Goal: Transaction & Acquisition: Book appointment/travel/reservation

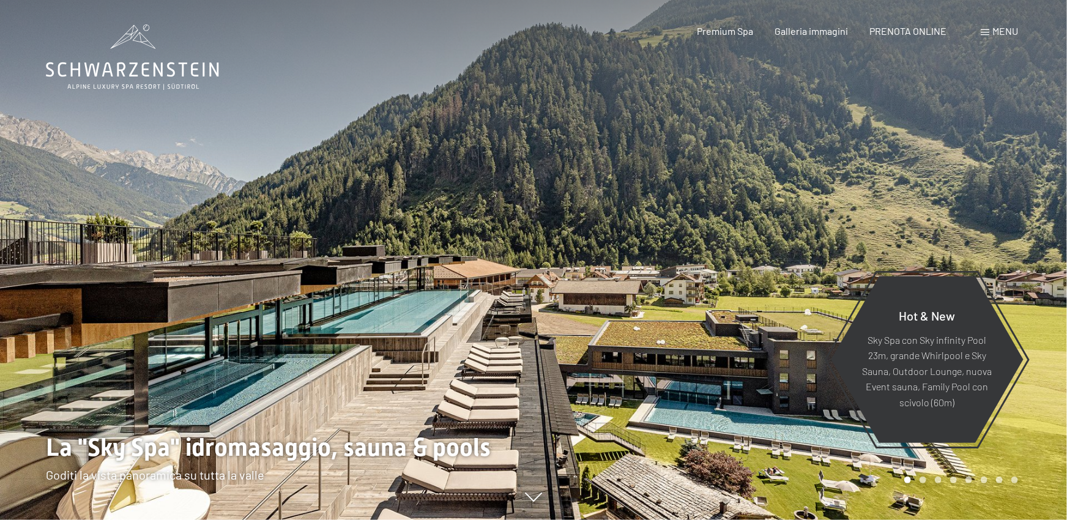
click at [993, 31] on div "Menu" at bounding box center [999, 30] width 37 height 13
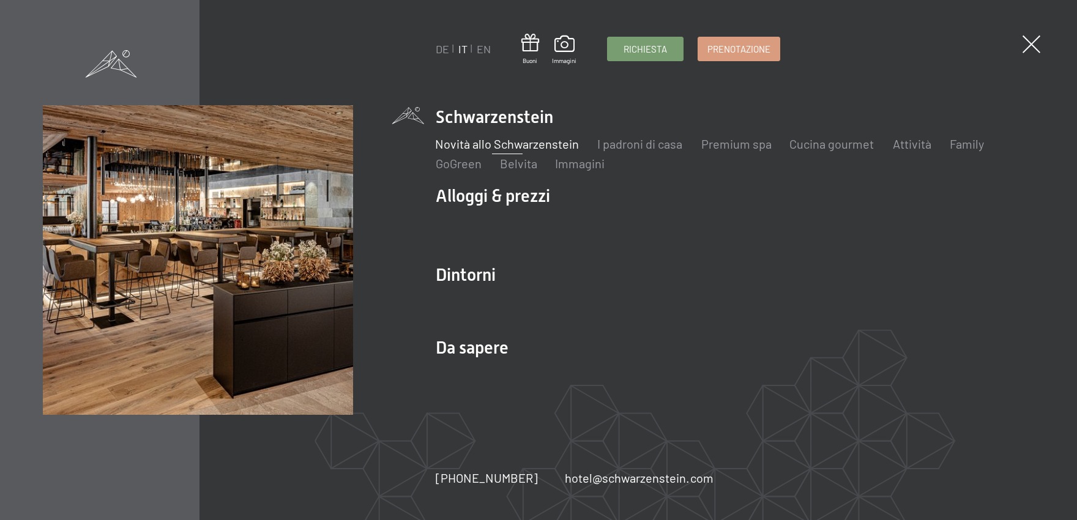
click at [519, 138] on link "Novità allo Schwarzenstein" at bounding box center [508, 143] width 144 height 15
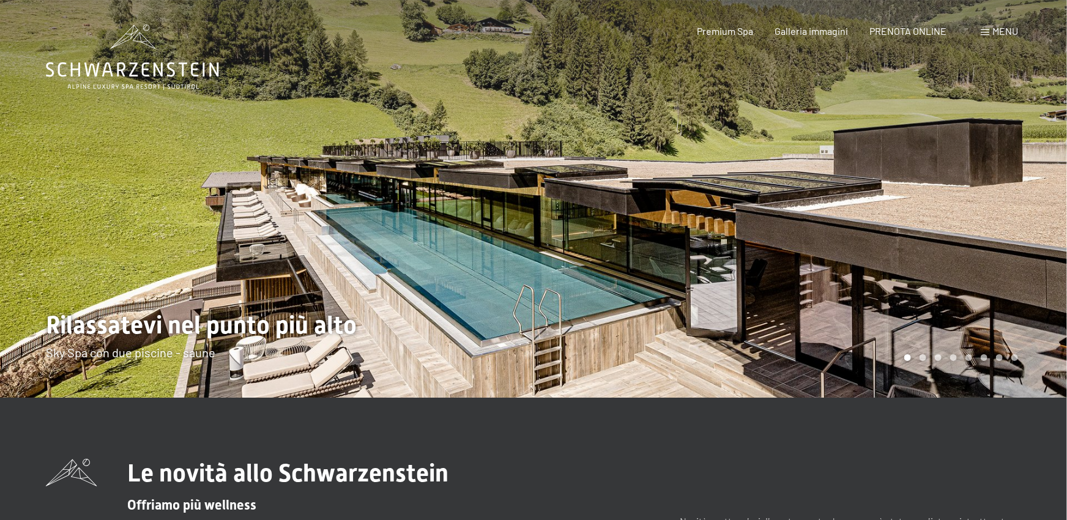
scroll to position [67, 0]
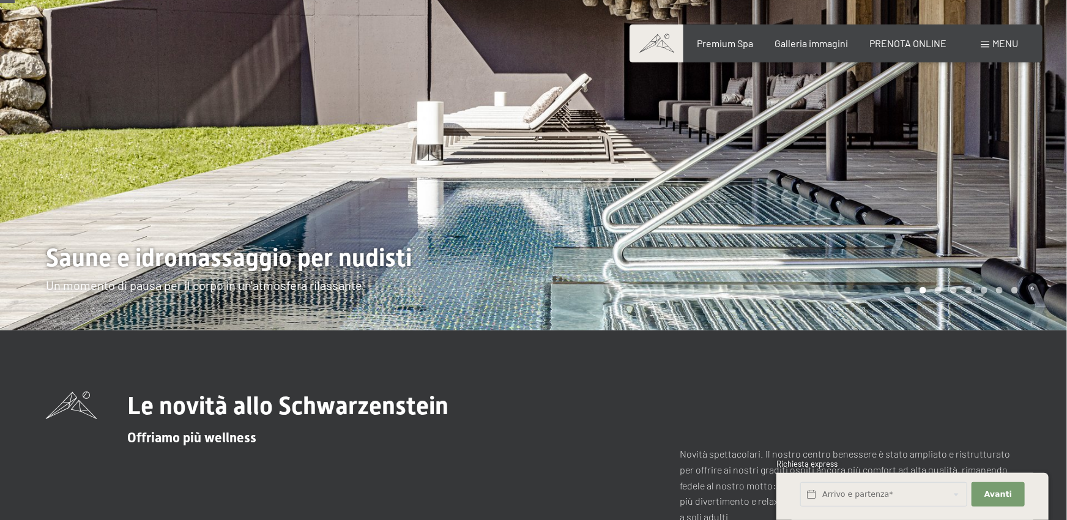
click at [966, 203] on div at bounding box center [801, 132] width 534 height 398
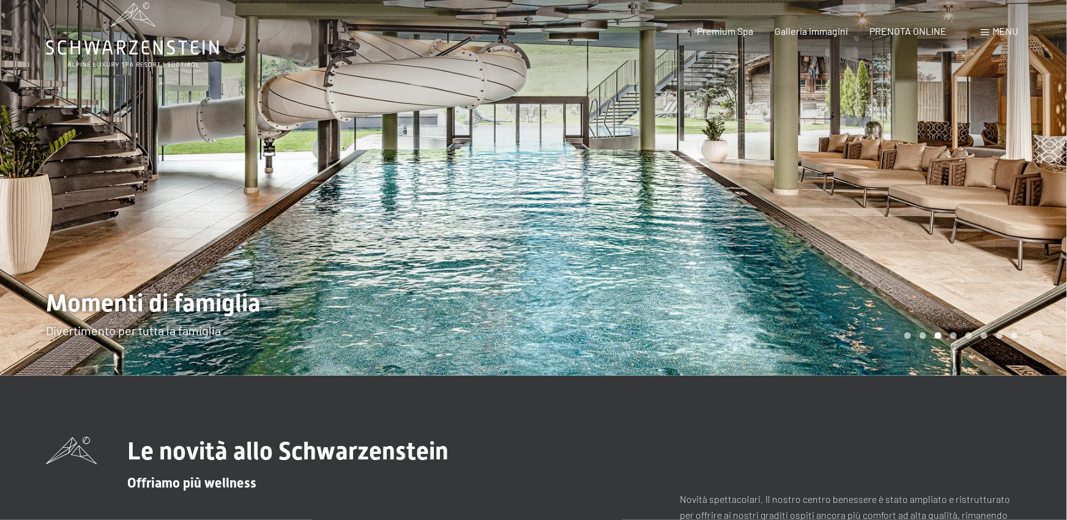
scroll to position [0, 0]
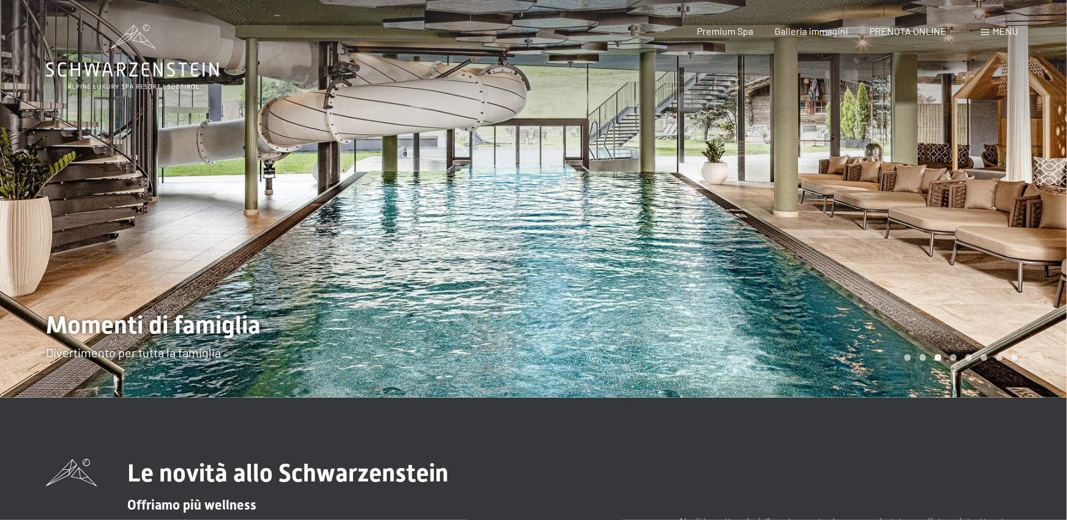
click at [899, 204] on div at bounding box center [801, 199] width 534 height 398
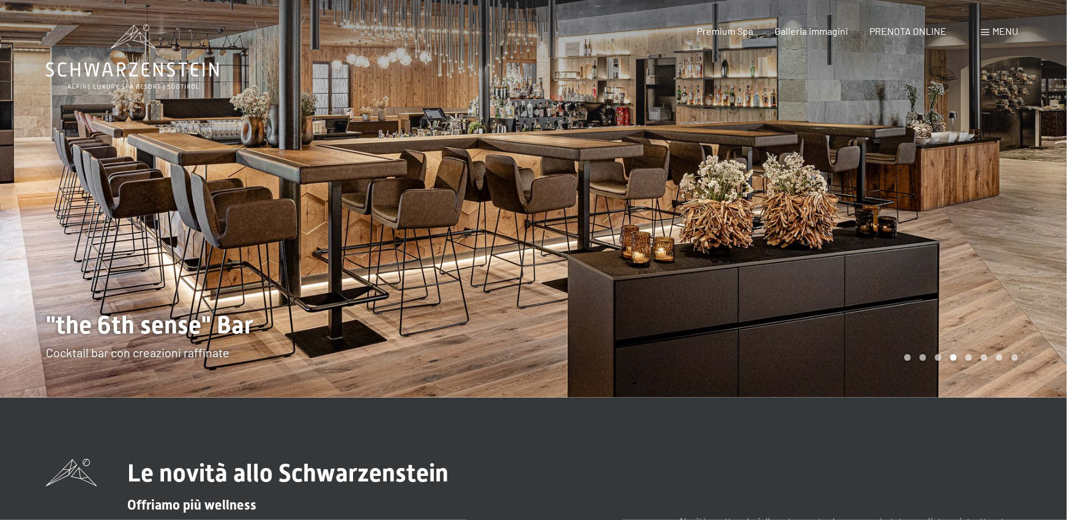
click at [899, 204] on div at bounding box center [801, 199] width 534 height 398
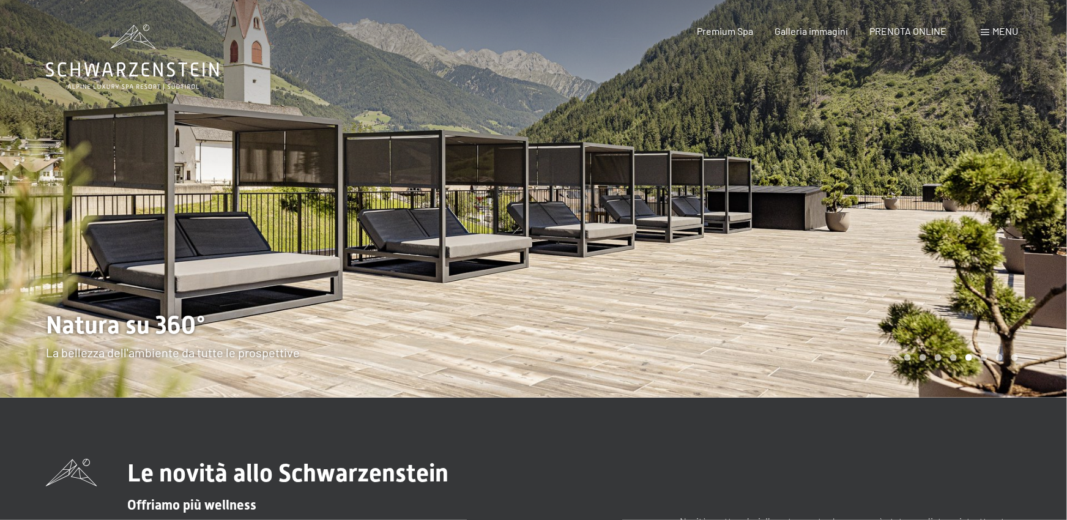
click at [899, 204] on div at bounding box center [801, 199] width 534 height 398
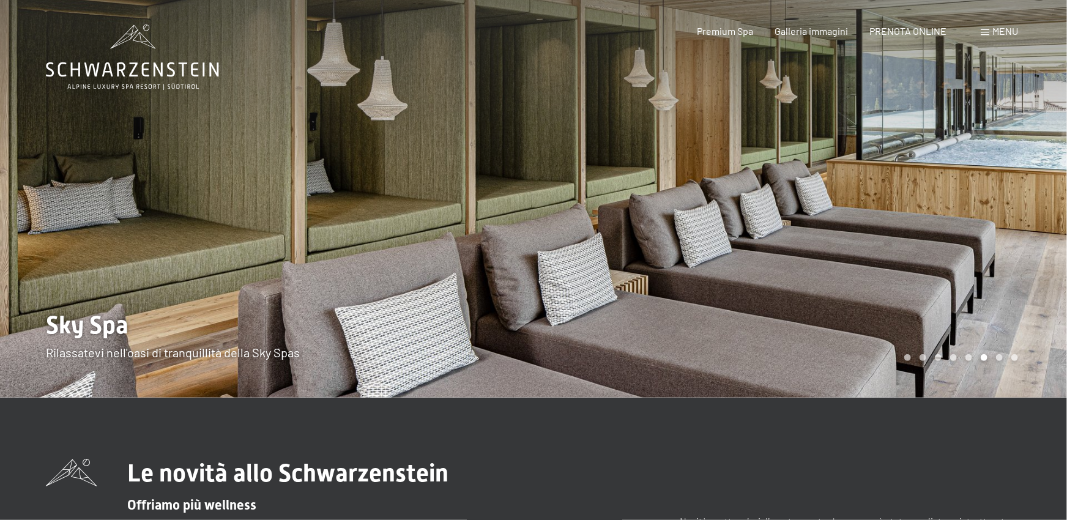
click at [889, 204] on div at bounding box center [801, 199] width 534 height 398
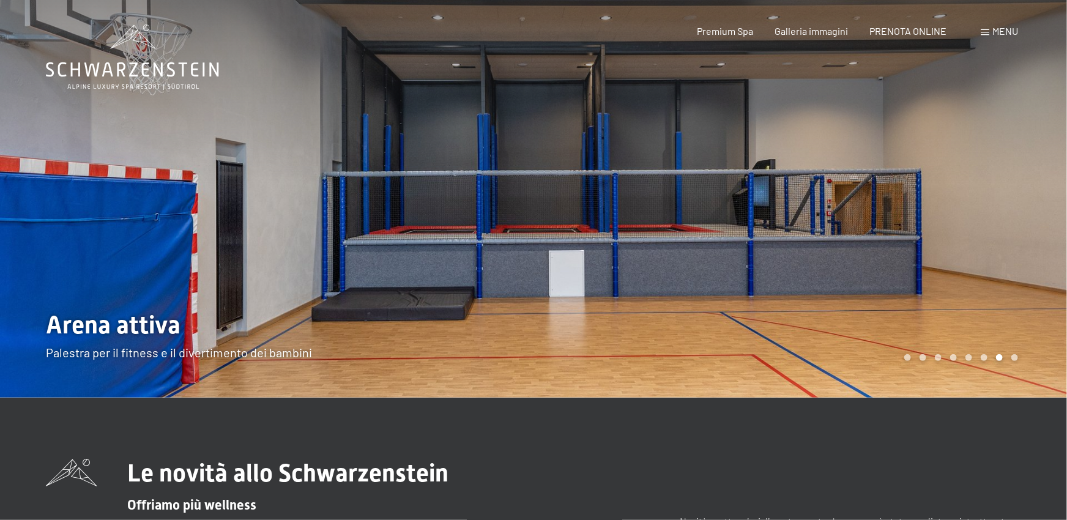
click at [889, 204] on div at bounding box center [801, 199] width 534 height 398
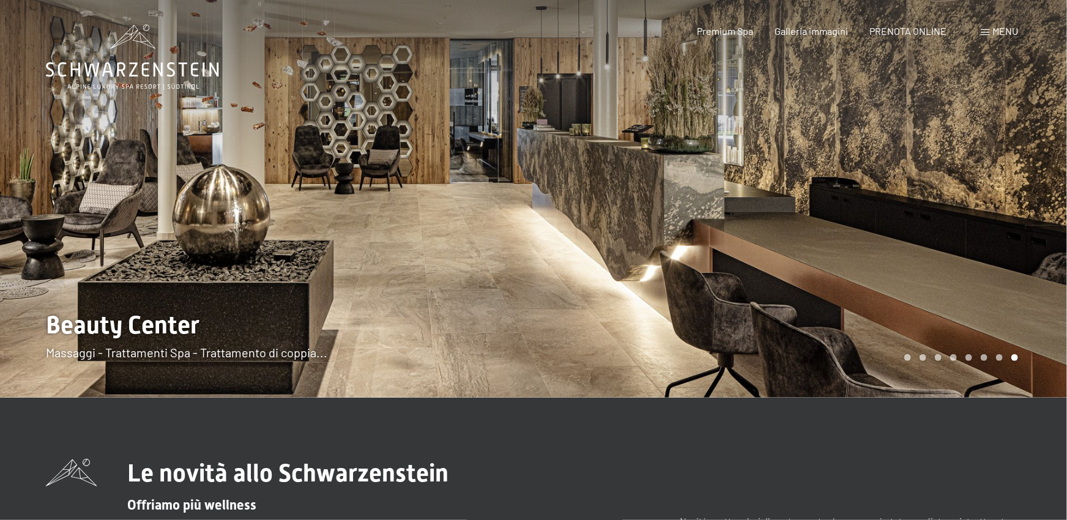
click at [889, 204] on div at bounding box center [801, 199] width 534 height 398
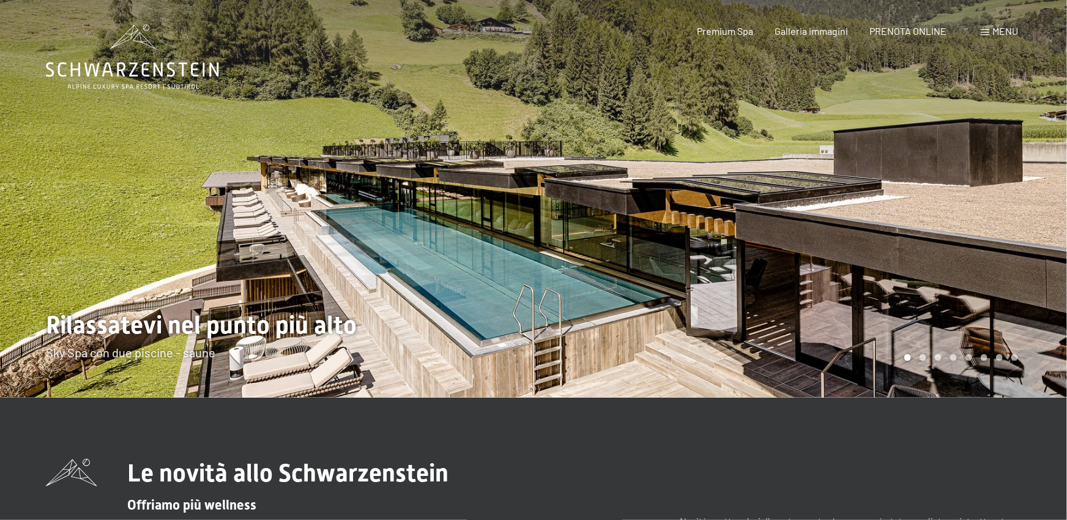
click at [889, 204] on div at bounding box center [801, 199] width 534 height 398
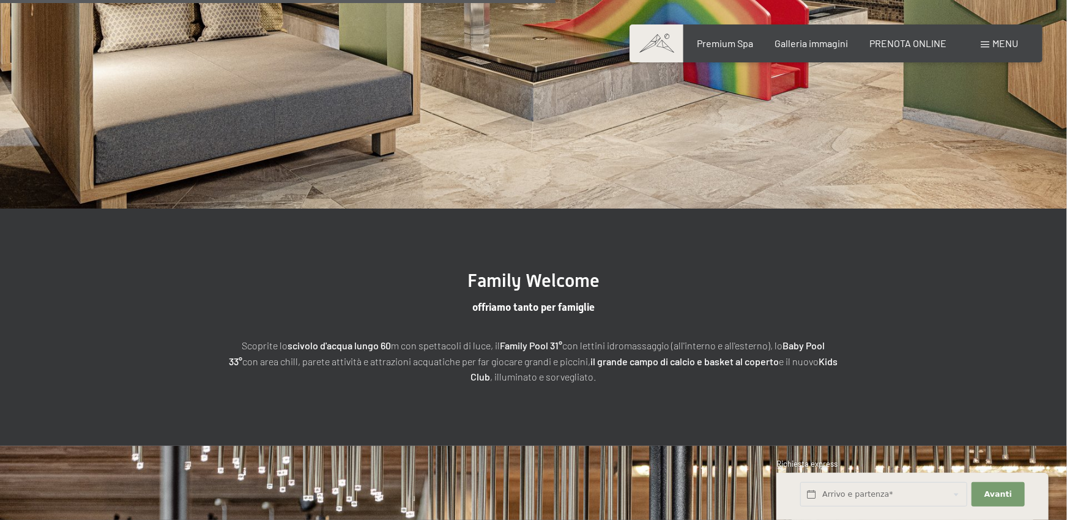
scroll to position [2222, 0]
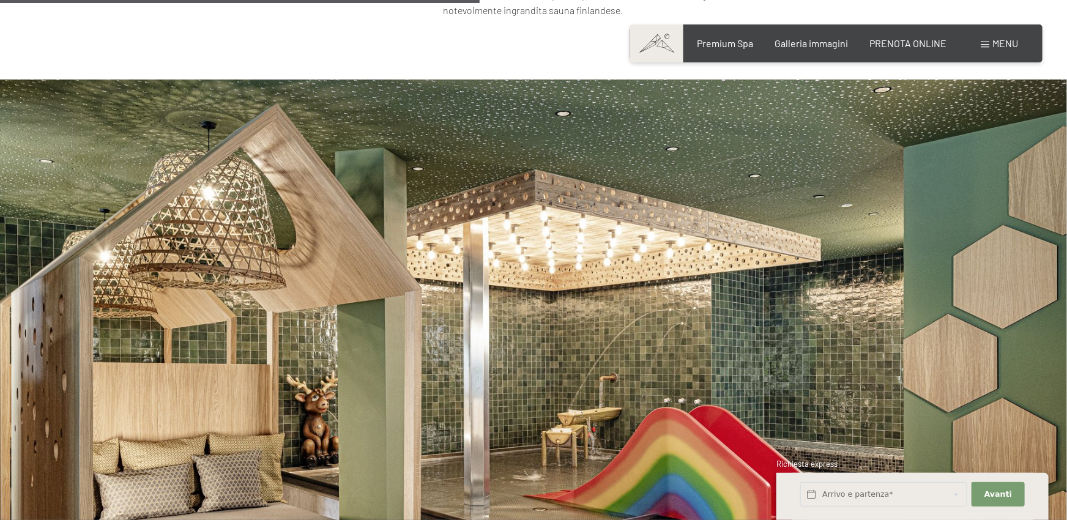
click at [1005, 39] on span "Menu" at bounding box center [1006, 43] width 26 height 12
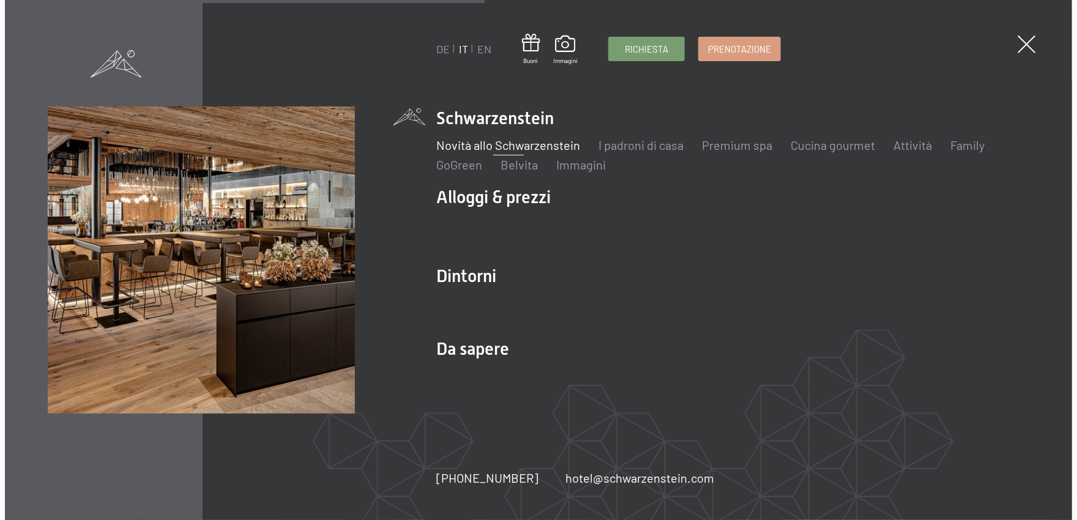
scroll to position [2232, 0]
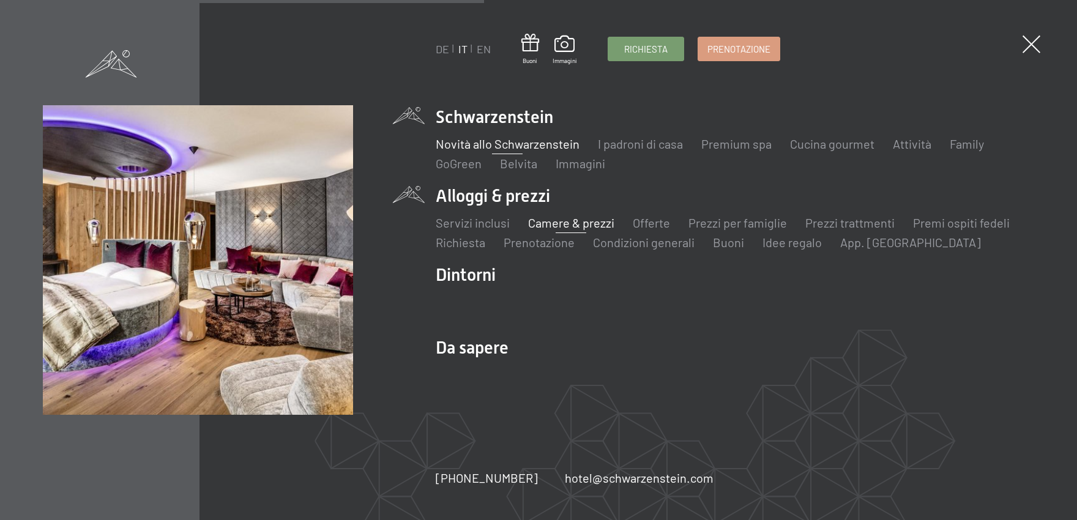
click at [571, 225] on link "Camere & prezzi" at bounding box center [571, 222] width 86 height 15
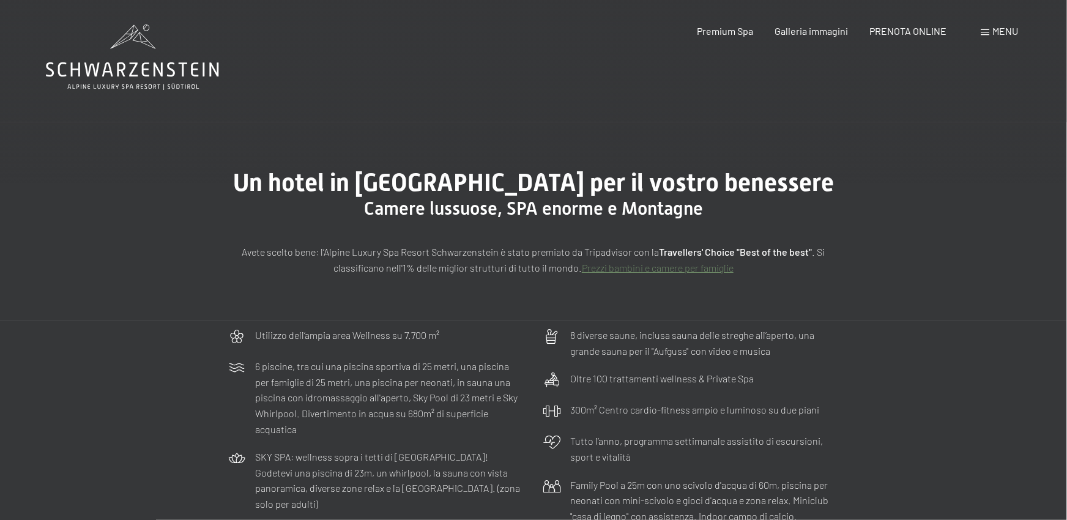
click at [990, 31] on div "Menu" at bounding box center [999, 30] width 37 height 13
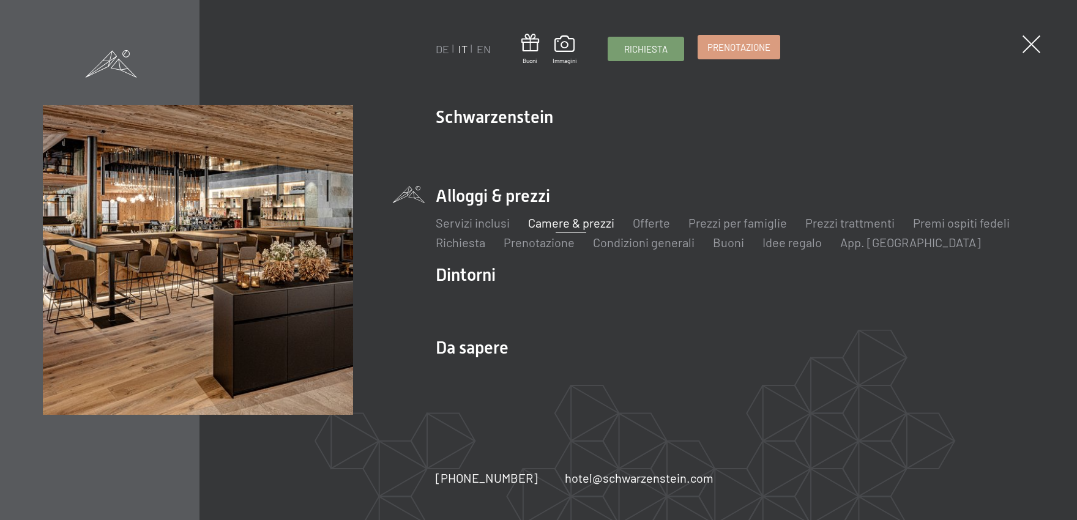
click at [741, 54] on span "Prenotazione" at bounding box center [739, 47] width 63 height 13
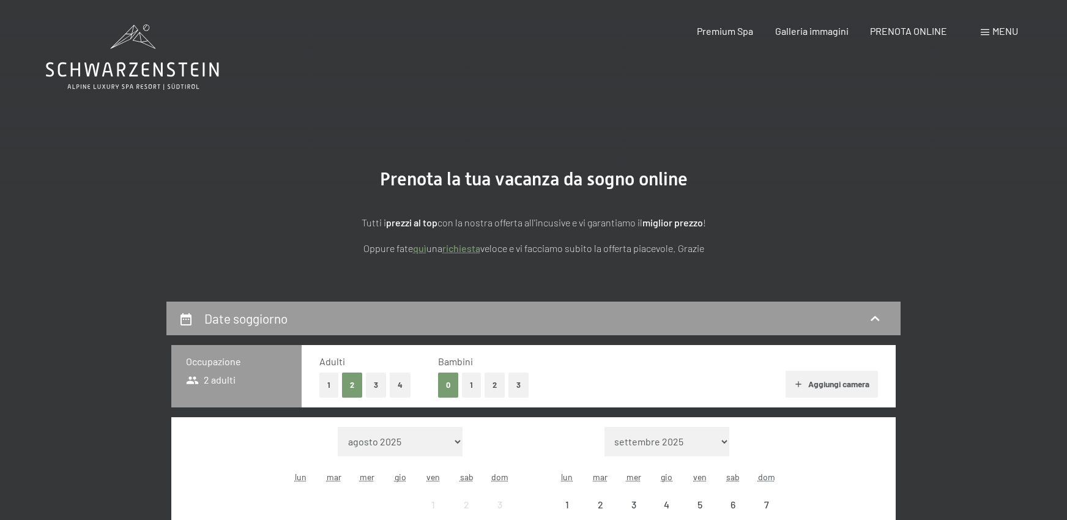
scroll to position [337, 0]
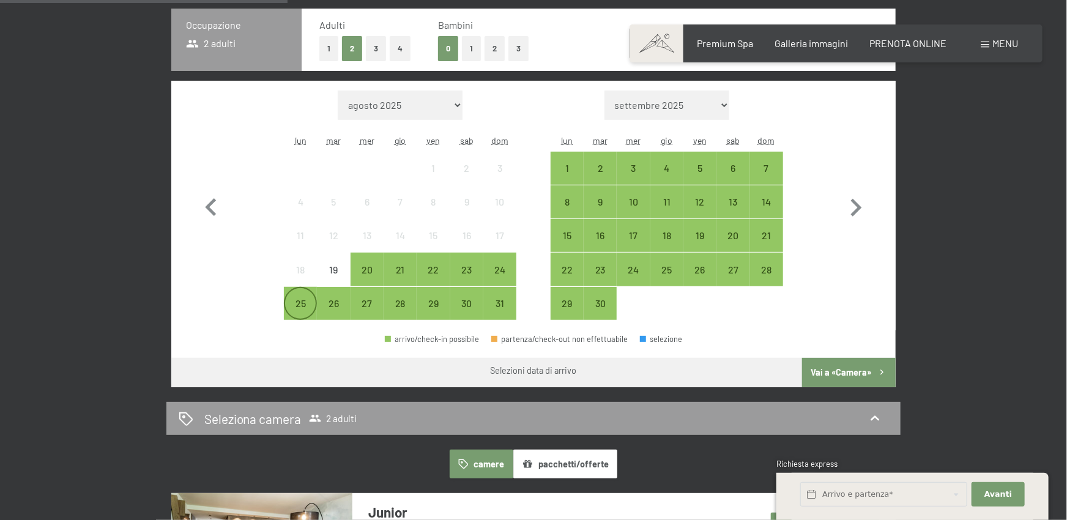
click at [295, 310] on div "25" at bounding box center [300, 314] width 31 height 31
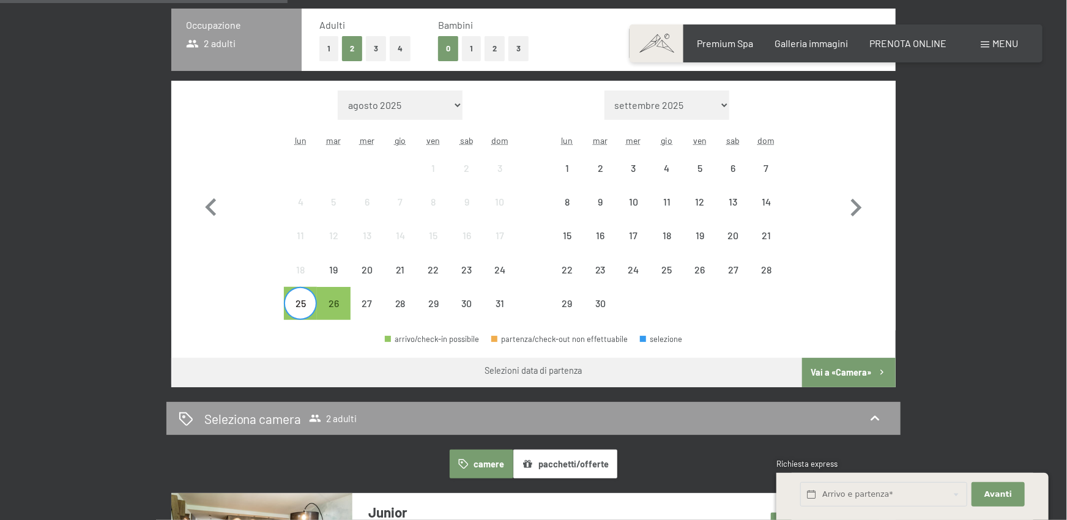
click at [300, 308] on div "25" at bounding box center [300, 314] width 31 height 31
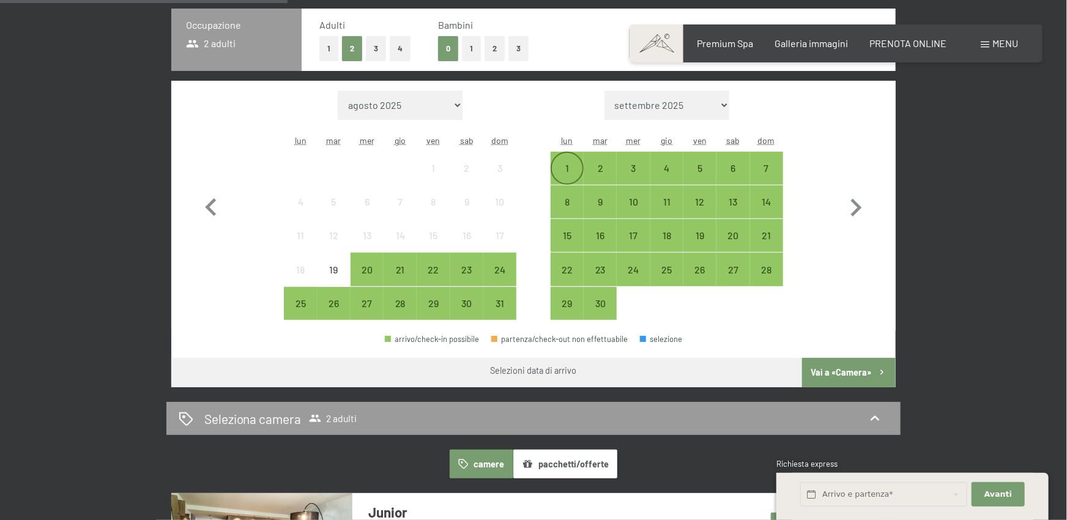
click at [564, 171] on div "1" at bounding box center [567, 178] width 31 height 31
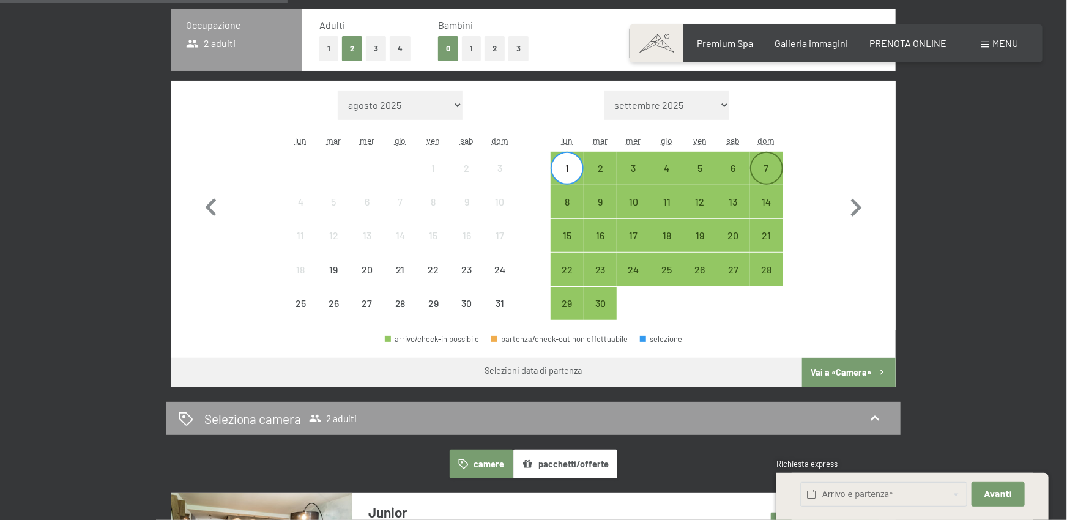
click at [767, 167] on div "7" at bounding box center [767, 178] width 31 height 31
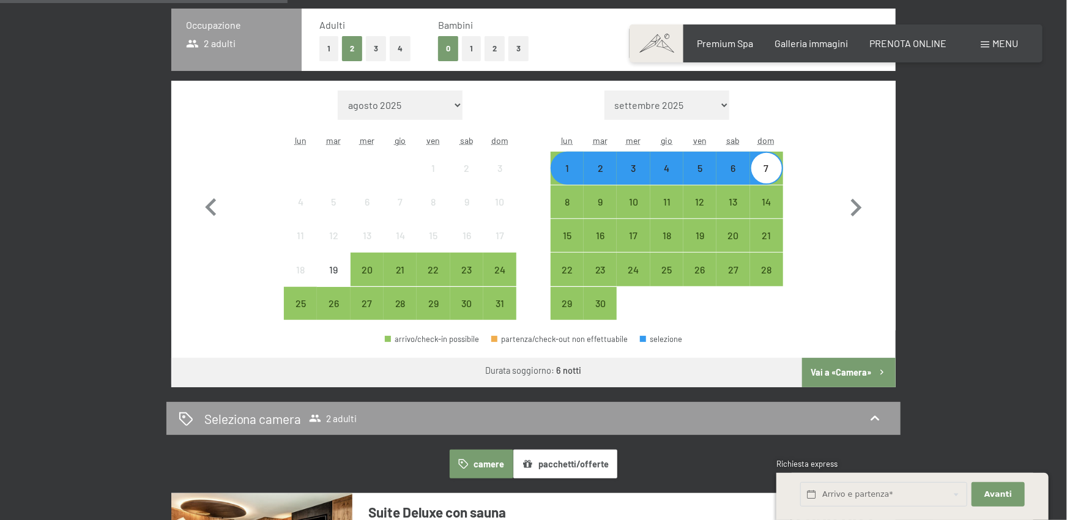
click at [560, 171] on div "1" at bounding box center [567, 178] width 31 height 31
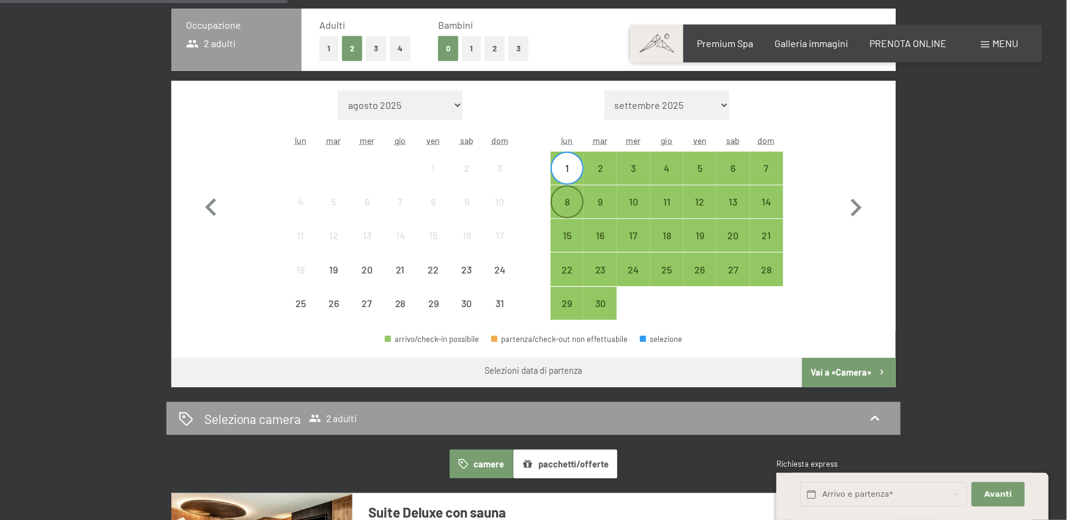
click at [565, 203] on div "8" at bounding box center [567, 212] width 31 height 31
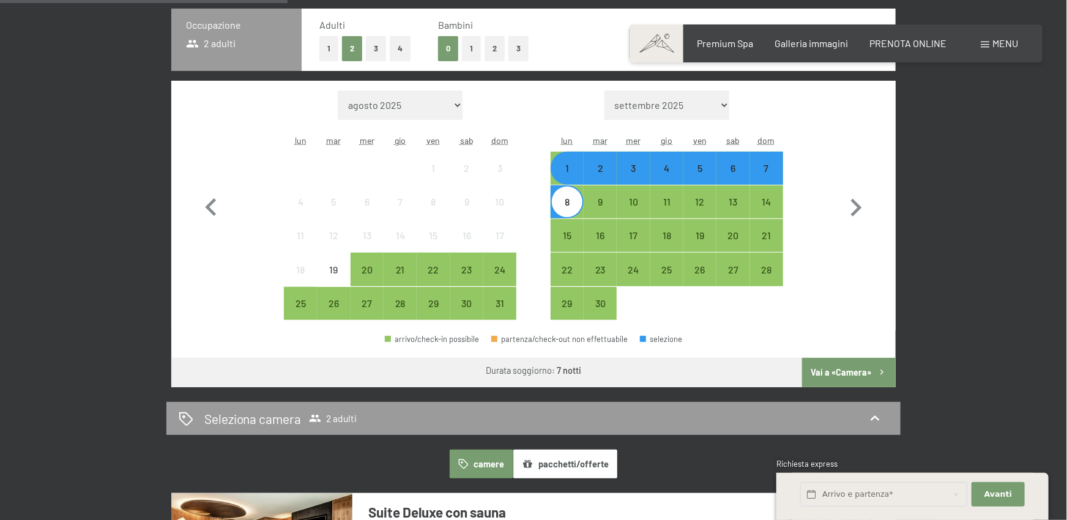
click at [859, 368] on button "Vai a «Camera»" at bounding box center [849, 372] width 94 height 29
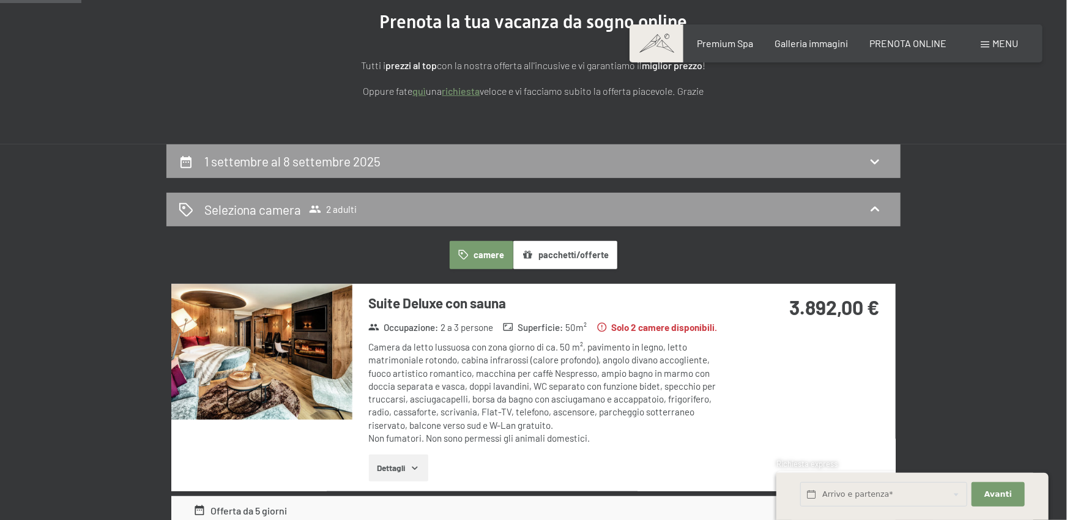
scroll to position [0, 0]
